Goal: Information Seeking & Learning: Check status

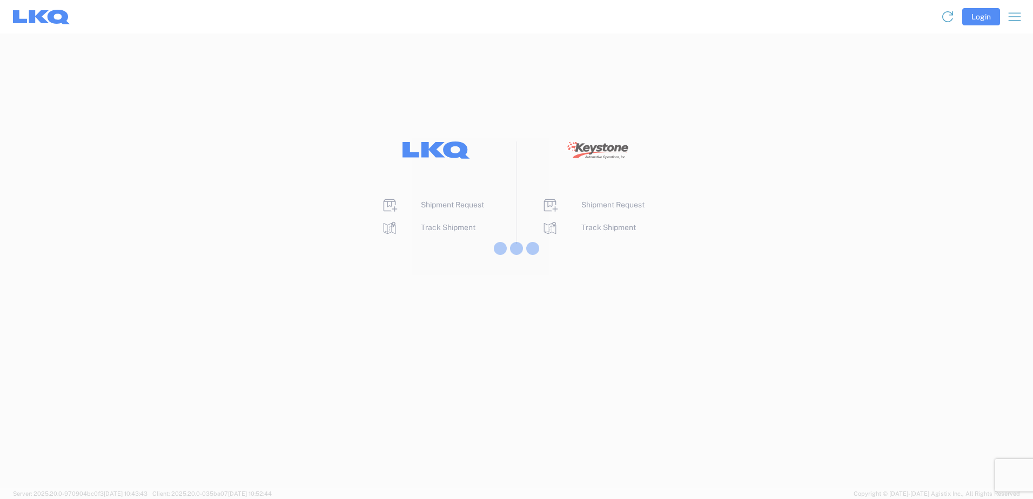
click at [457, 231] on div at bounding box center [516, 249] width 1033 height 499
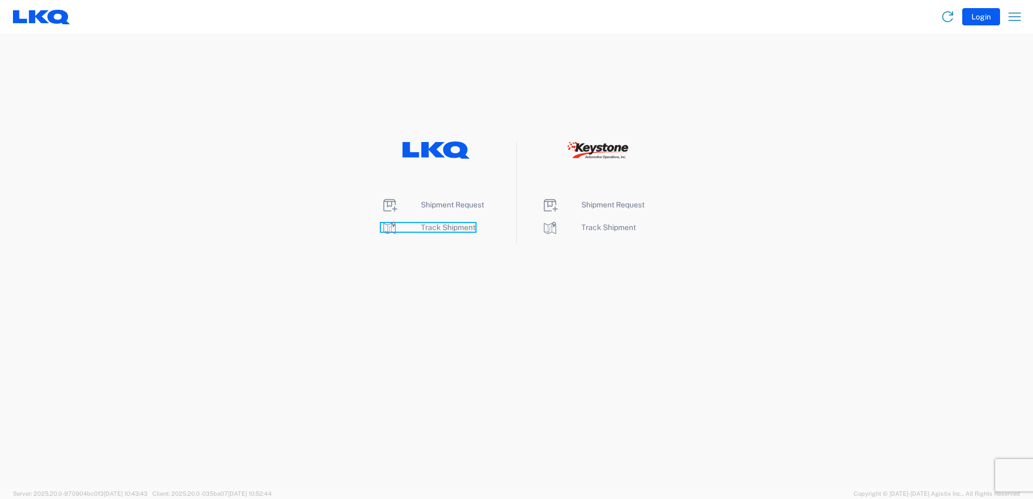
click at [457, 231] on span "Track Shipment" at bounding box center [448, 227] width 55 height 9
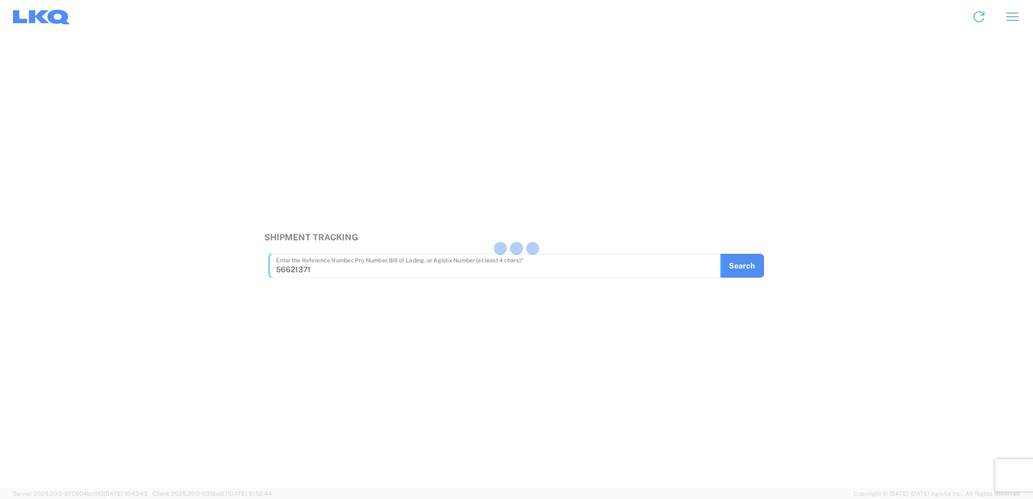
type input "56621371"
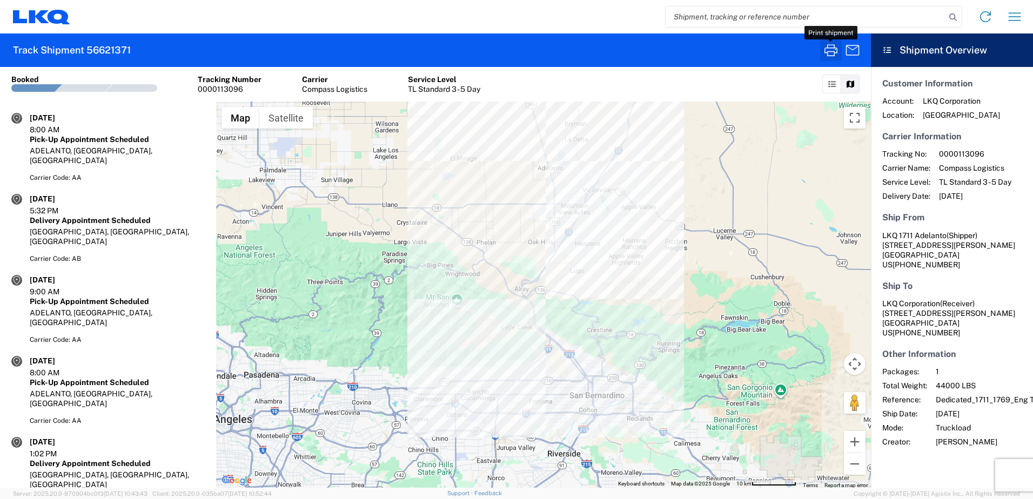
click at [830, 56] on icon "button" at bounding box center [830, 50] width 17 height 17
drag, startPoint x: 834, startPoint y: 47, endPoint x: 828, endPoint y: 49, distance: 6.8
click at [828, 49] on icon "button" at bounding box center [830, 50] width 17 height 17
